Goal: Task Accomplishment & Management: Use online tool/utility

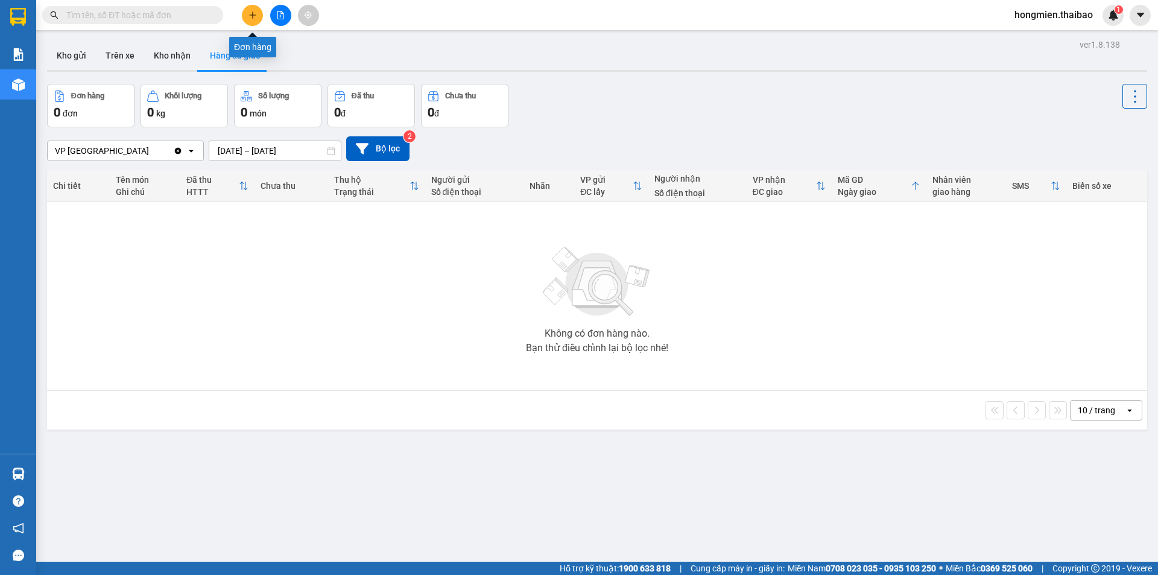
click at [252, 16] on icon "plus" at bounding box center [252, 15] width 8 height 8
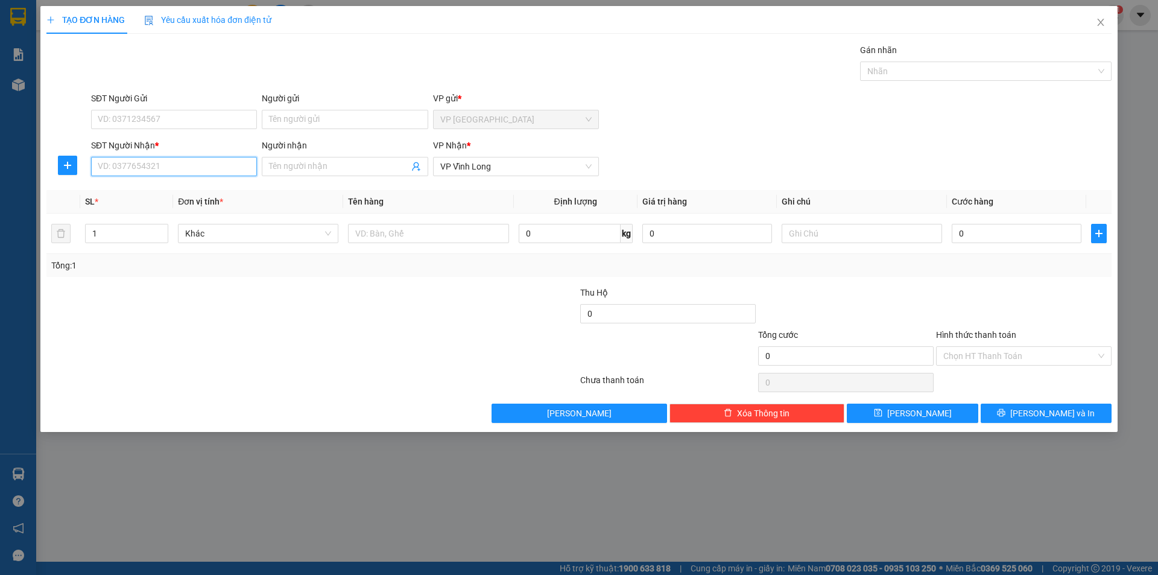
click at [143, 169] on input "SĐT Người Nhận *" at bounding box center [174, 166] width 166 height 19
type input "0962674311"
click at [343, 164] on input "Người nhận" at bounding box center [338, 166] width 139 height 13
type input "l"
type input "LINH"
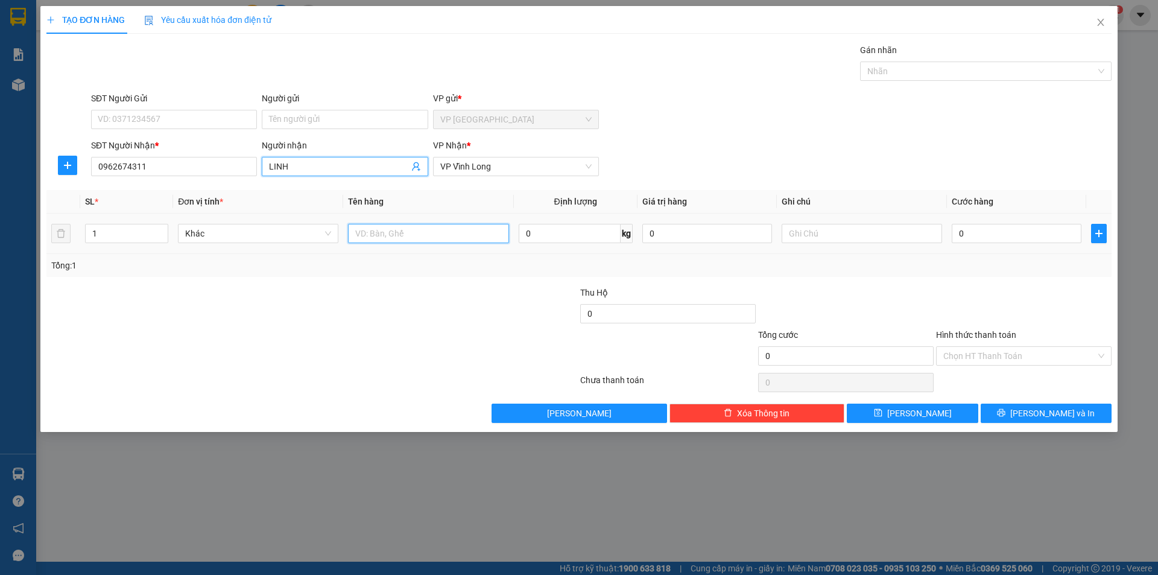
click at [405, 235] on input "text" at bounding box center [428, 233] width 160 height 19
type input "THÙNG"
click at [997, 233] on input "0" at bounding box center [1017, 233] width 130 height 19
type input "1"
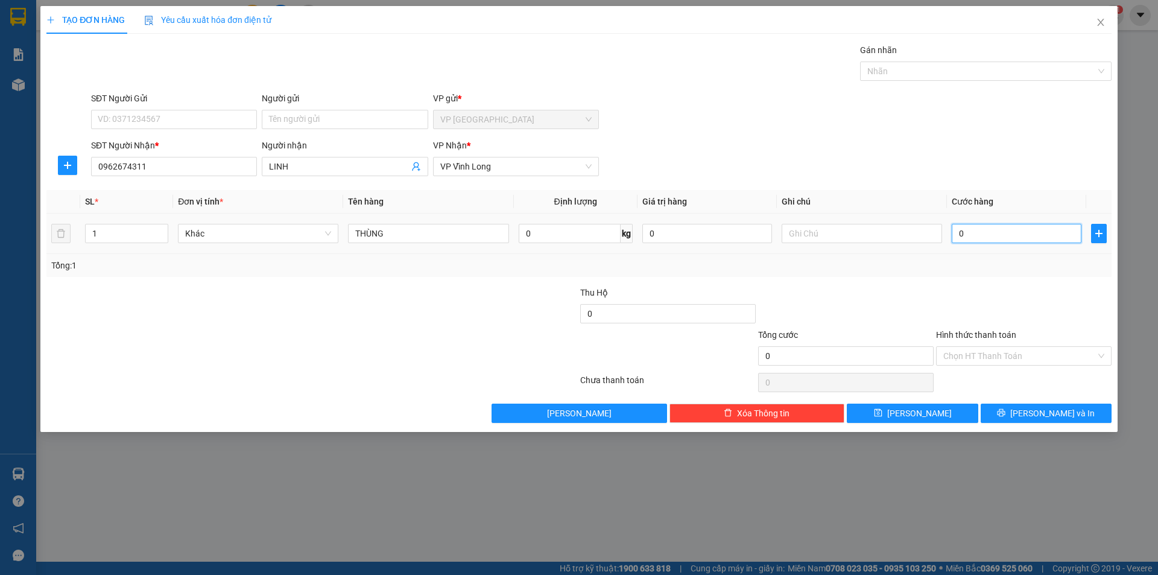
type input "1"
type input "10"
type input "100"
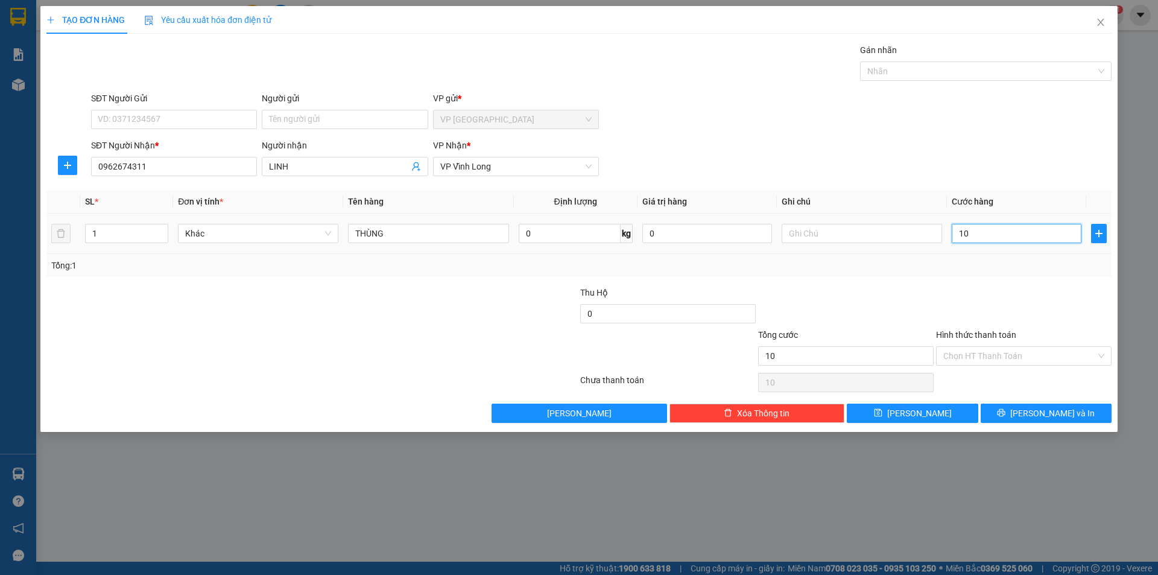
type input "100"
type input "100.000"
click at [1005, 352] on input "Hình thức thanh toán" at bounding box center [1019, 356] width 153 height 18
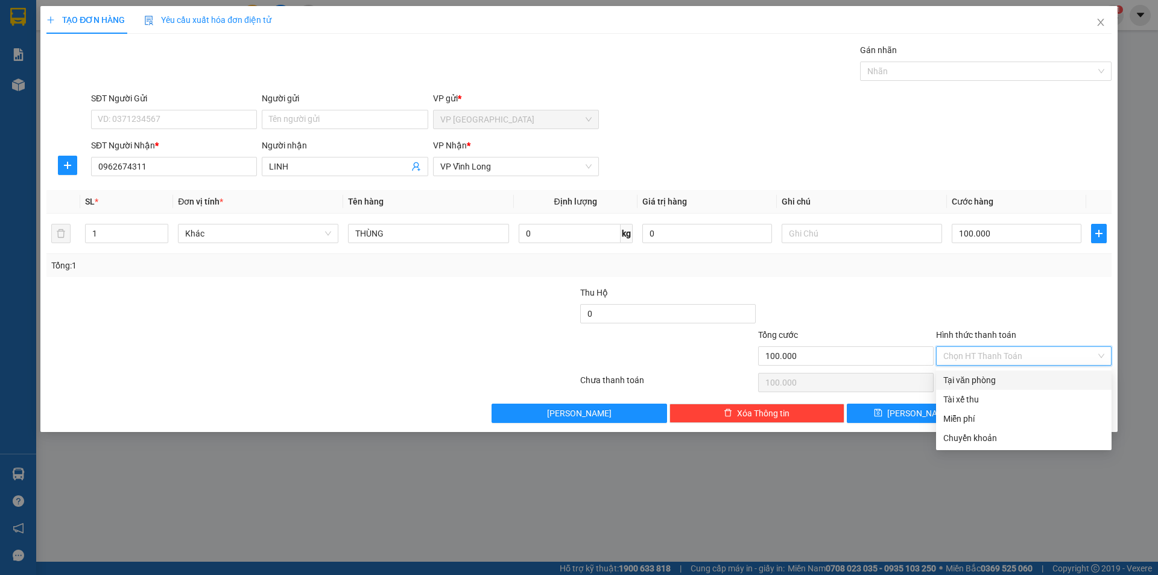
click at [991, 380] on div "Tại văn phòng" at bounding box center [1023, 379] width 161 height 13
type input "0"
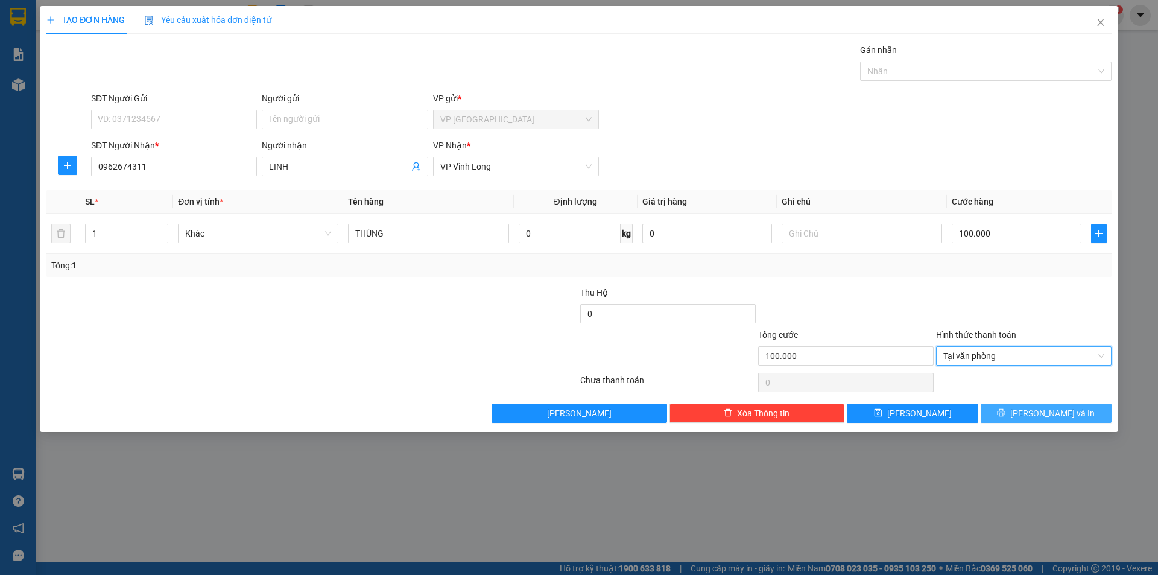
click at [1062, 415] on span "[PERSON_NAME] và In" at bounding box center [1052, 412] width 84 height 13
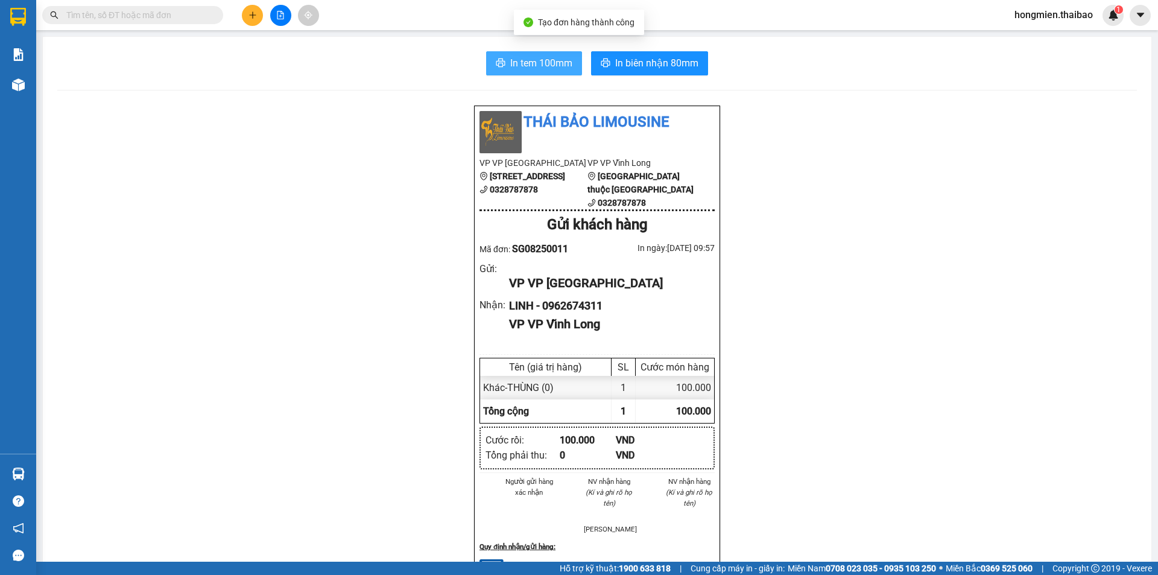
click at [536, 61] on span "In tem 100mm" at bounding box center [541, 62] width 62 height 15
click at [526, 62] on span "In tem 100mm" at bounding box center [541, 62] width 62 height 15
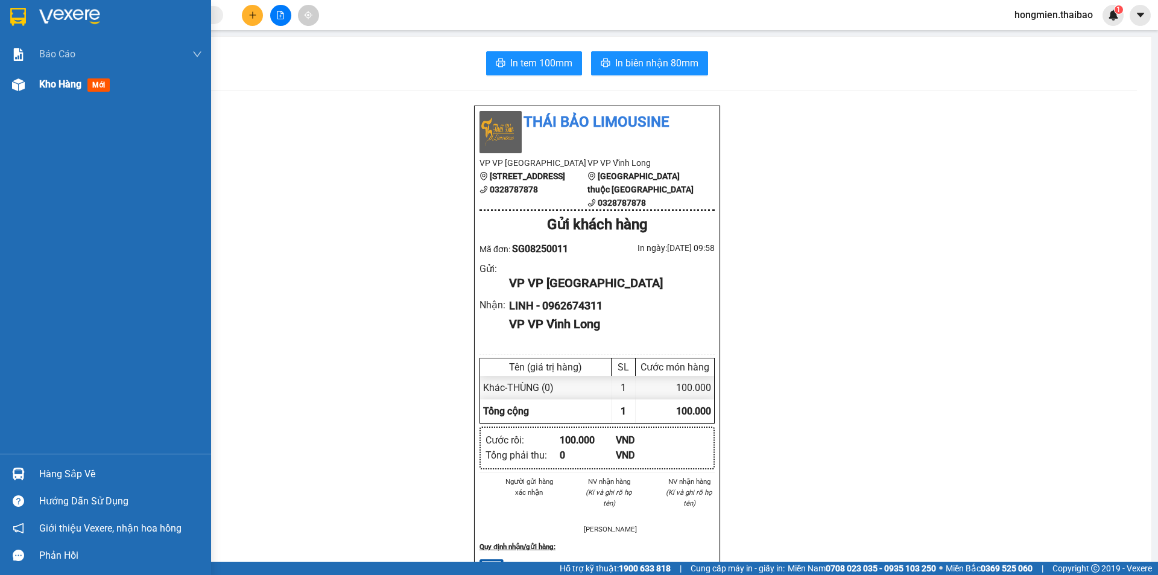
click at [49, 83] on span "Kho hàng" at bounding box center [60, 83] width 42 height 11
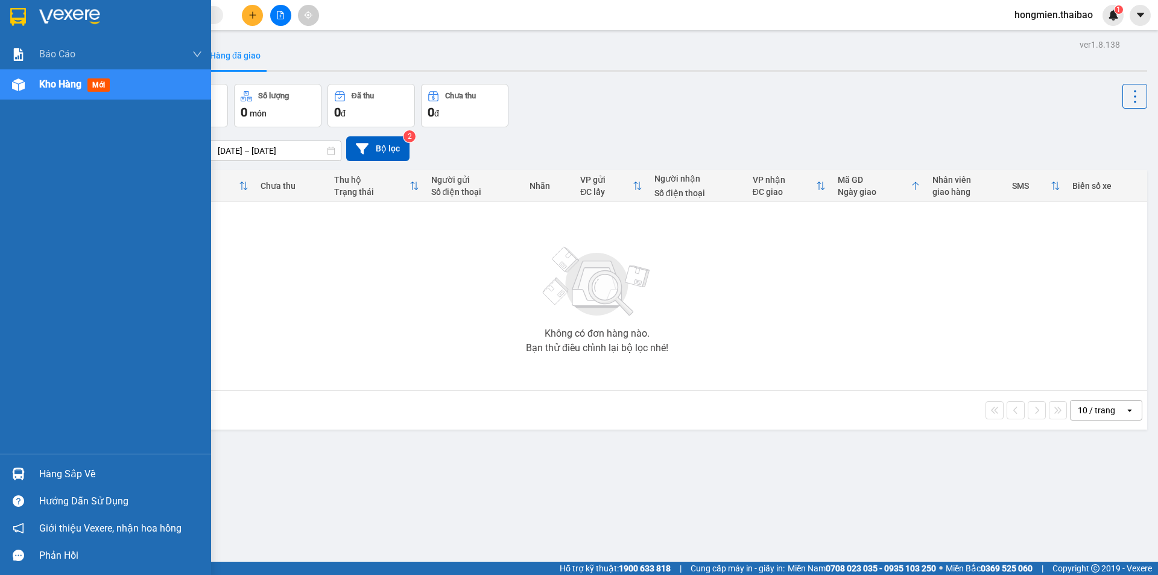
click at [14, 13] on img at bounding box center [18, 17] width 16 height 18
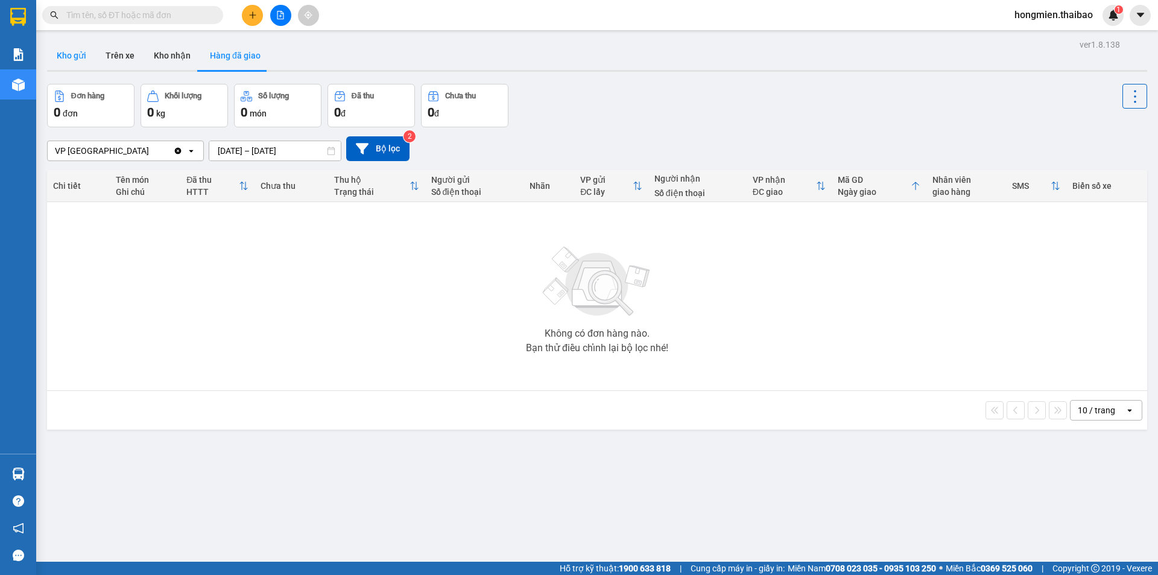
click at [77, 55] on button "Kho gửi" at bounding box center [71, 55] width 49 height 29
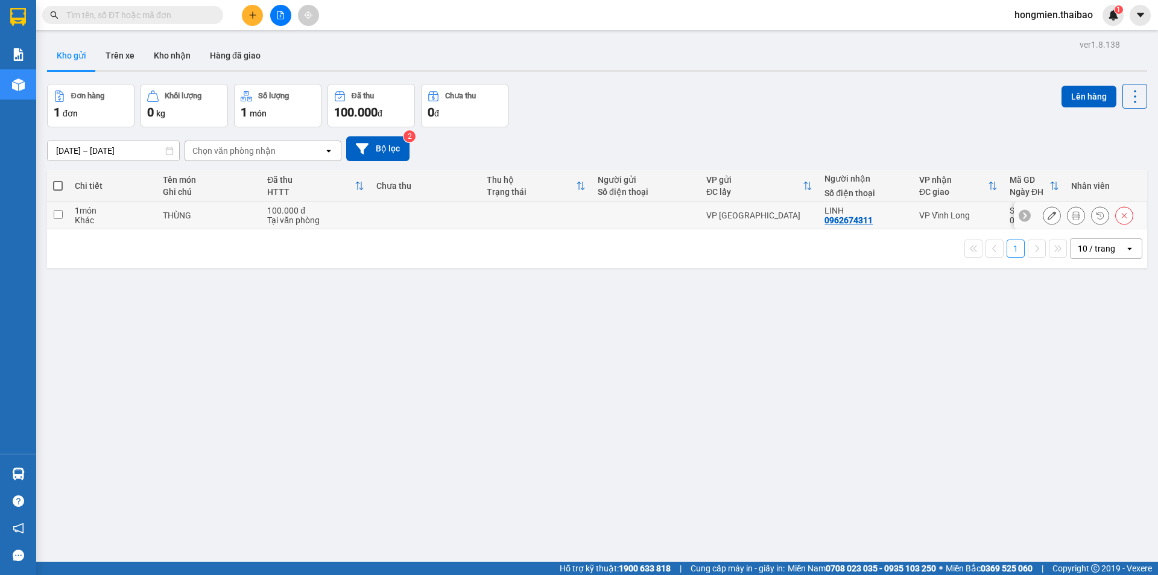
click at [57, 212] on input "checkbox" at bounding box center [58, 214] width 9 height 9
checkbox input "true"
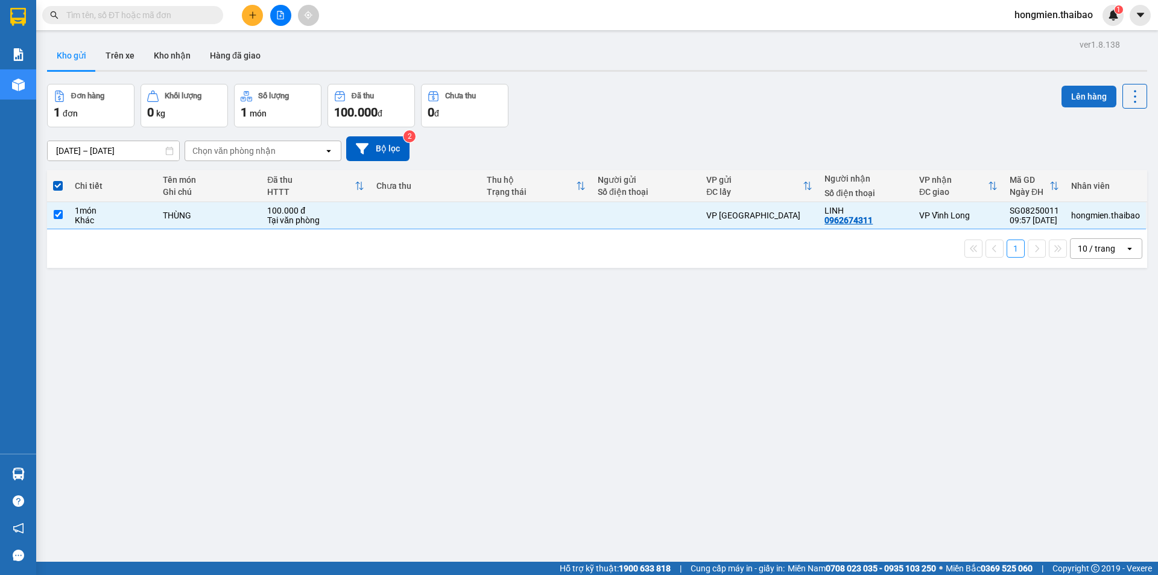
click at [1070, 99] on button "Lên hàng" at bounding box center [1088, 97] width 55 height 22
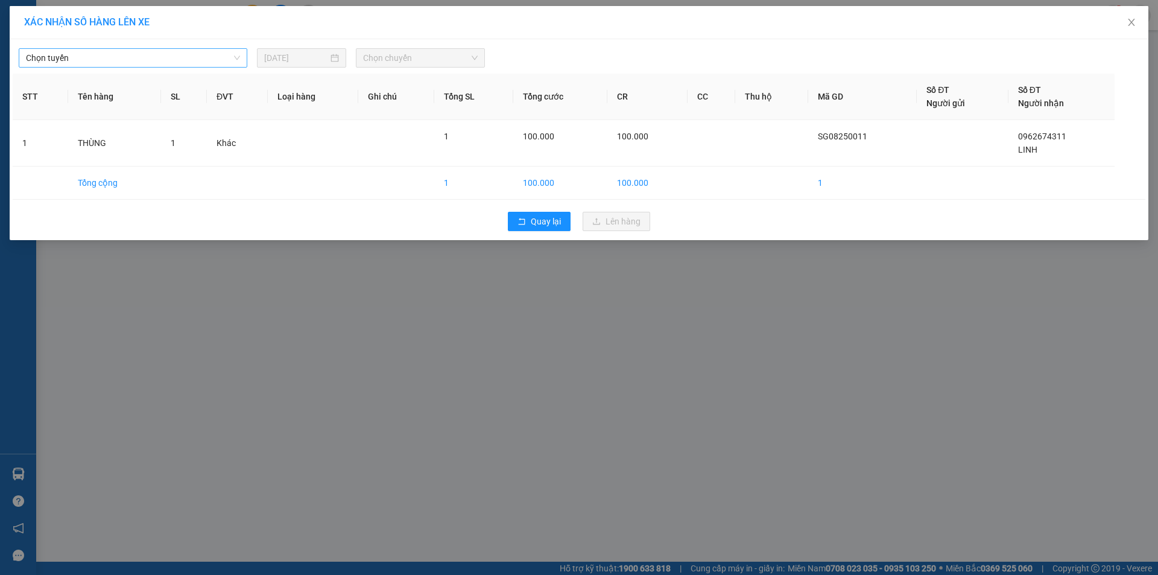
click at [121, 55] on span "Chọn tuyến" at bounding box center [133, 58] width 214 height 18
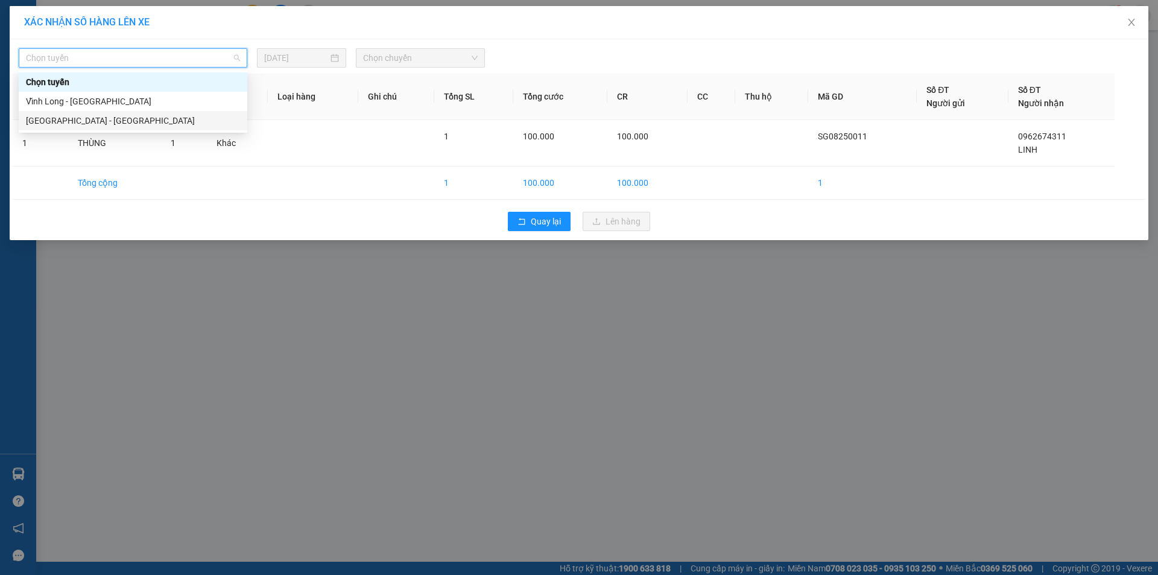
click at [98, 119] on div "[GEOGRAPHIC_DATA] - [GEOGRAPHIC_DATA]" at bounding box center [133, 120] width 214 height 13
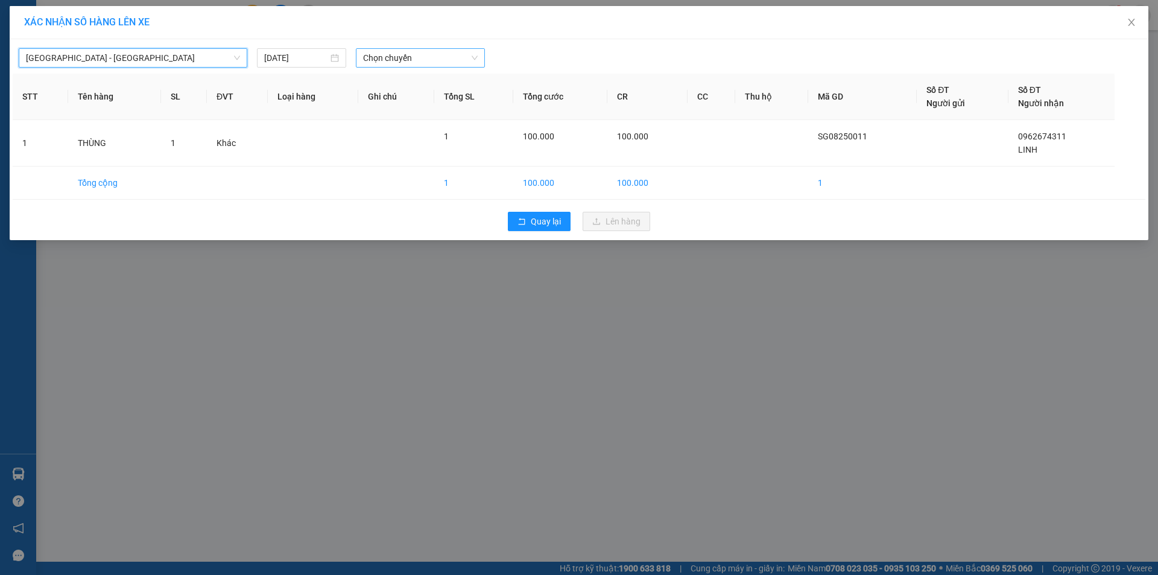
click at [408, 59] on span "Chọn chuyến" at bounding box center [420, 58] width 115 height 18
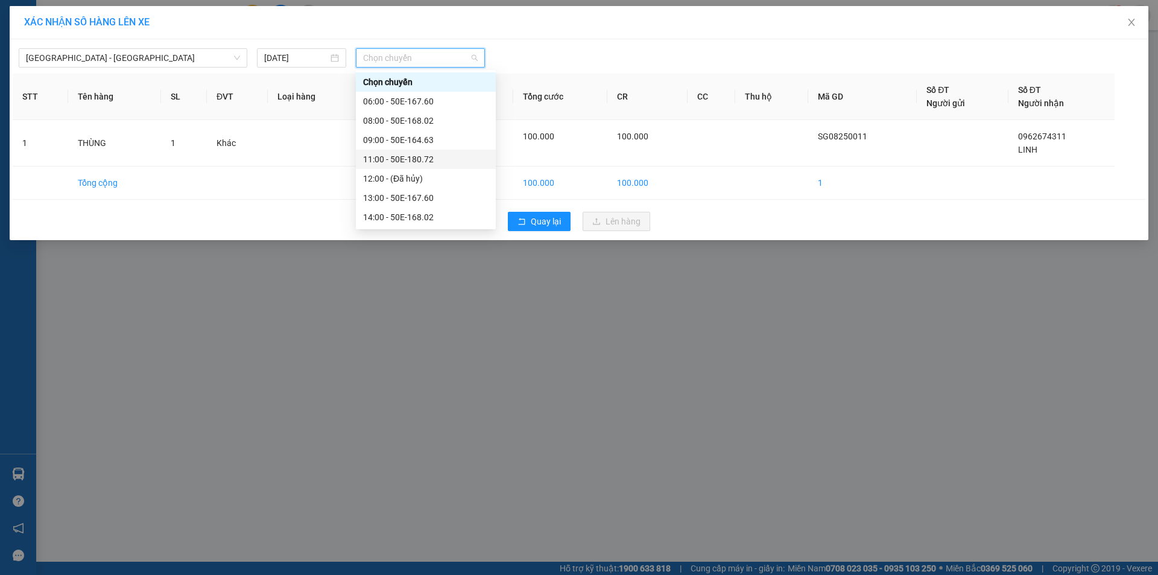
click at [383, 156] on div "11:00 - 50E-180.72" at bounding box center [425, 159] width 125 height 13
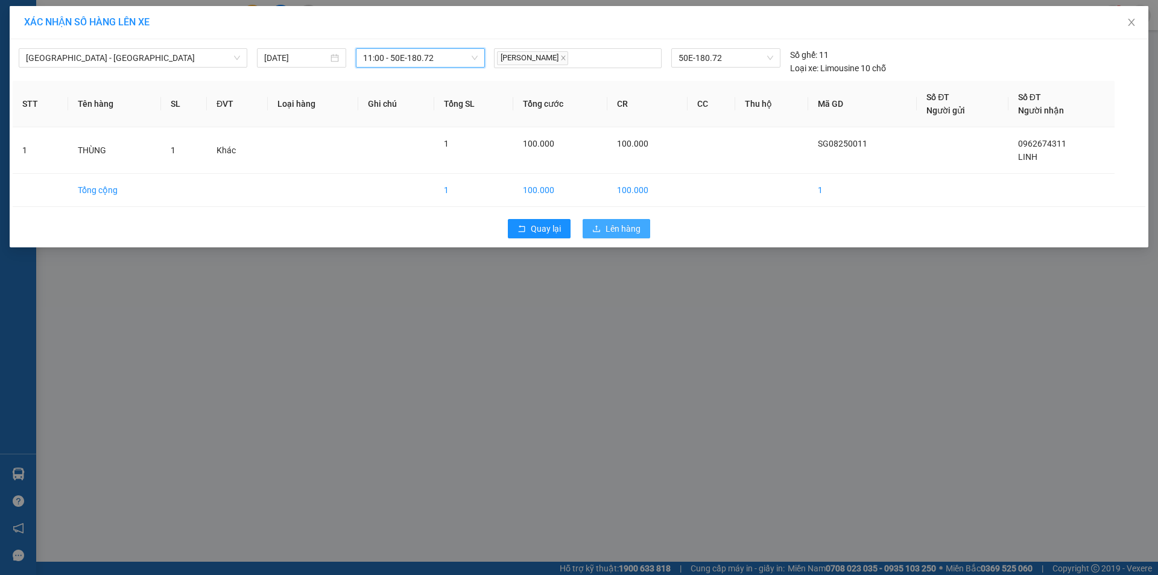
click at [628, 227] on span "Lên hàng" at bounding box center [622, 228] width 35 height 13
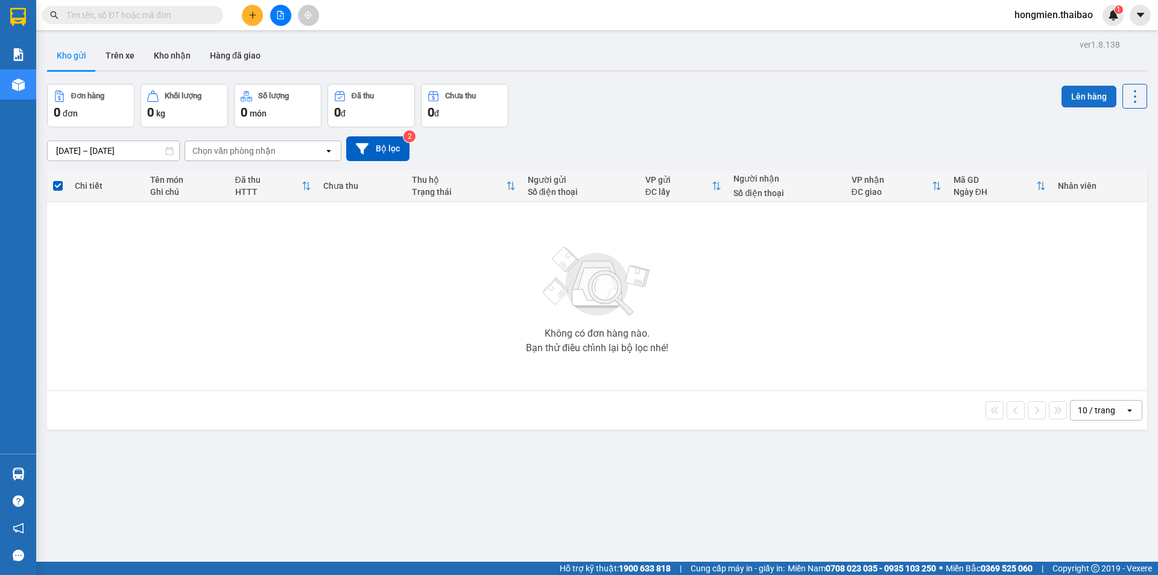
click at [1079, 99] on button "Lên hàng" at bounding box center [1088, 97] width 55 height 22
